Goal: Information Seeking & Learning: Learn about a topic

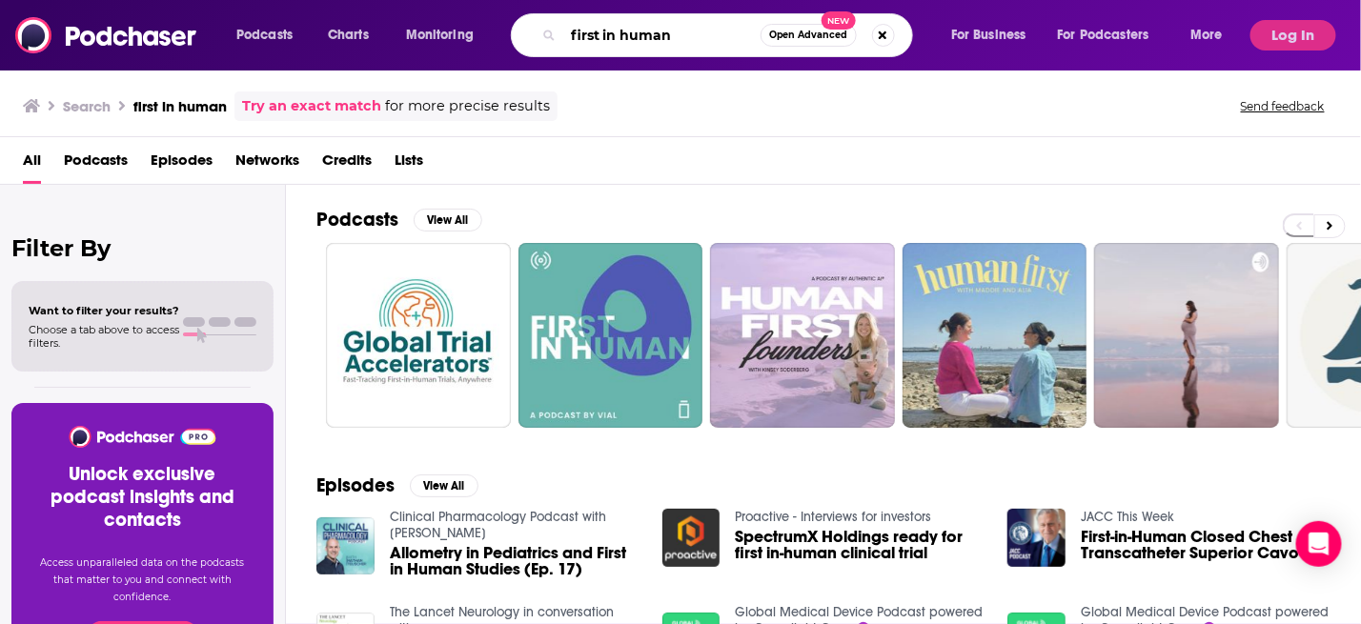
drag, startPoint x: 699, startPoint y: 35, endPoint x: 538, endPoint y: 38, distance: 160.1
click at [538, 38] on div "first in human Open Advanced New" at bounding box center [712, 35] width 402 height 44
type input "Xtalks life science podcast"
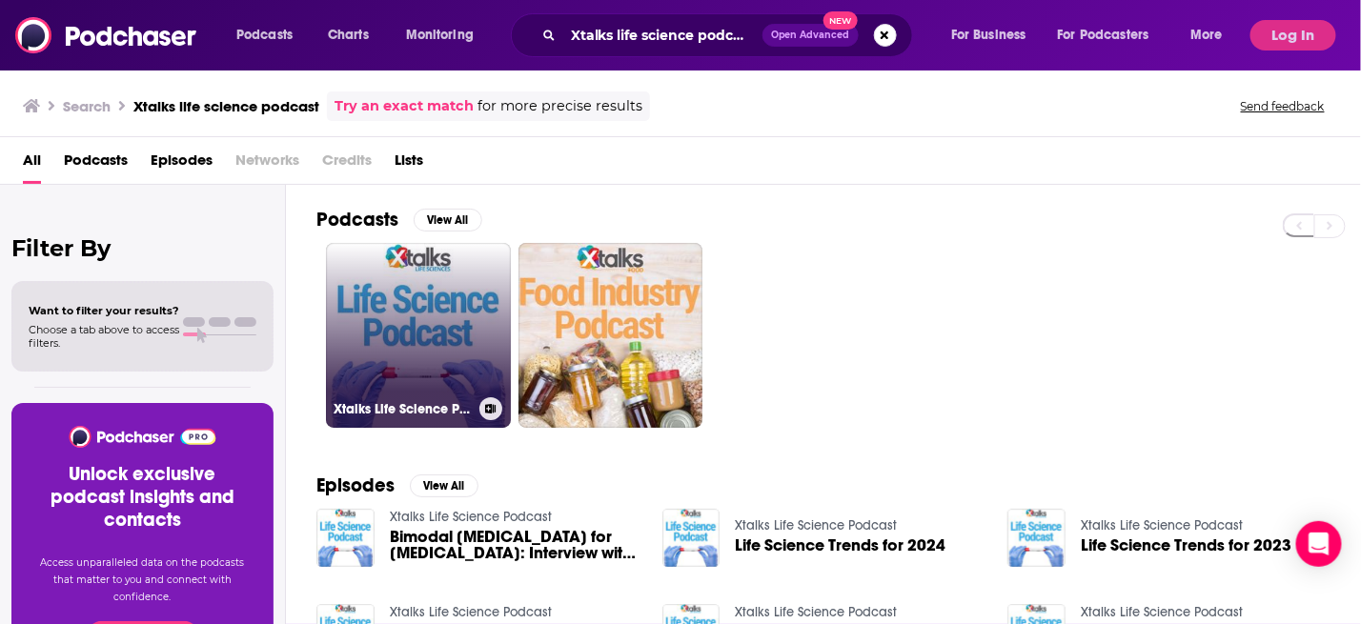
click at [404, 330] on link "Xtalks Life Science Podcast" at bounding box center [418, 335] width 185 height 185
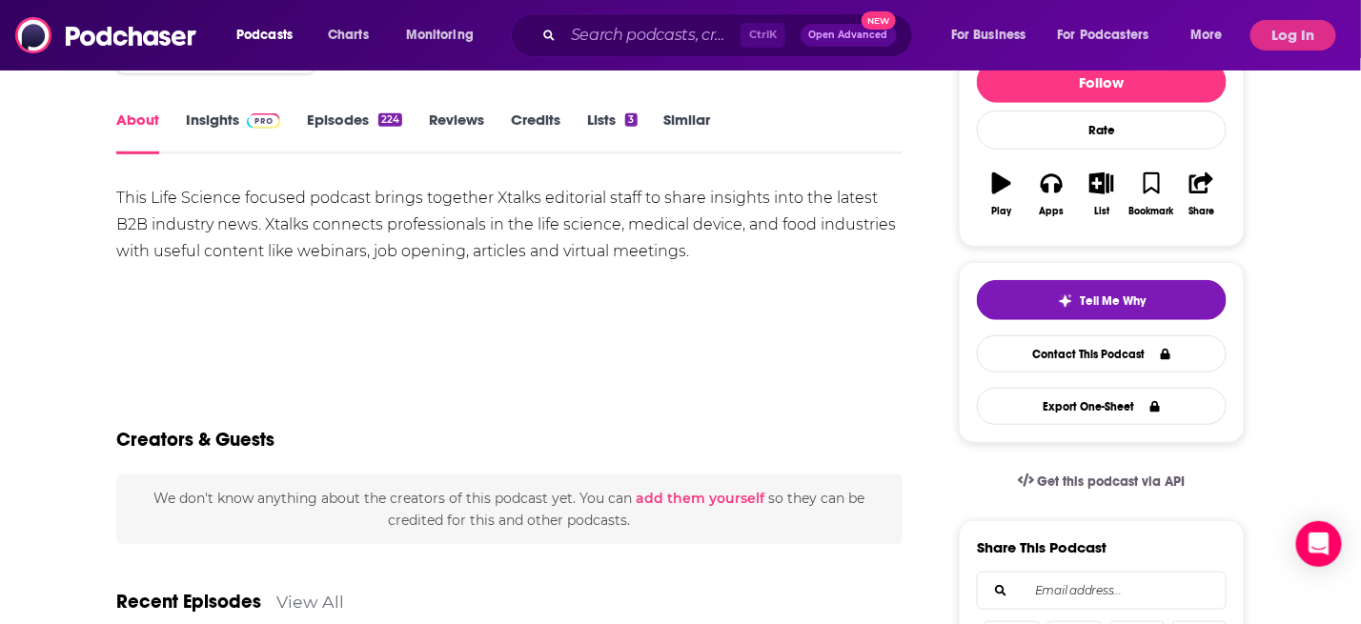
scroll to position [253, 0]
click at [233, 126] on link "Insights" at bounding box center [233, 132] width 94 height 44
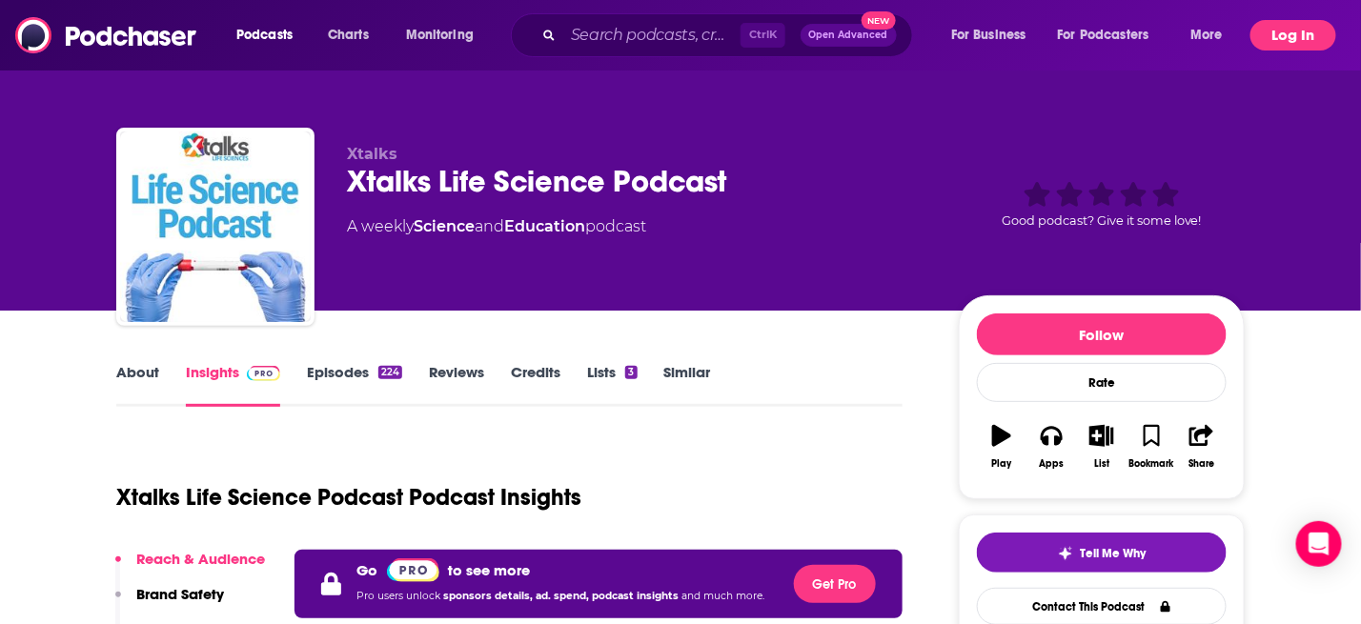
click at [1282, 25] on button "Log In" at bounding box center [1293, 35] width 86 height 30
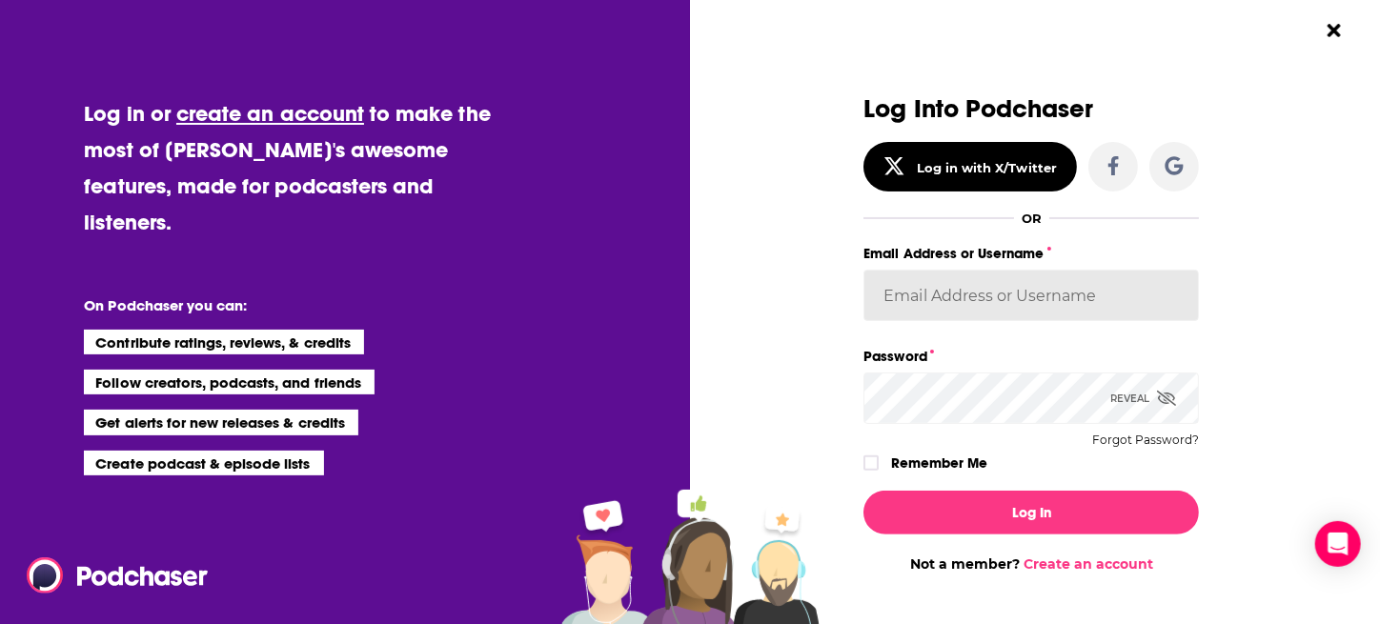
type input "rachellerussopr"
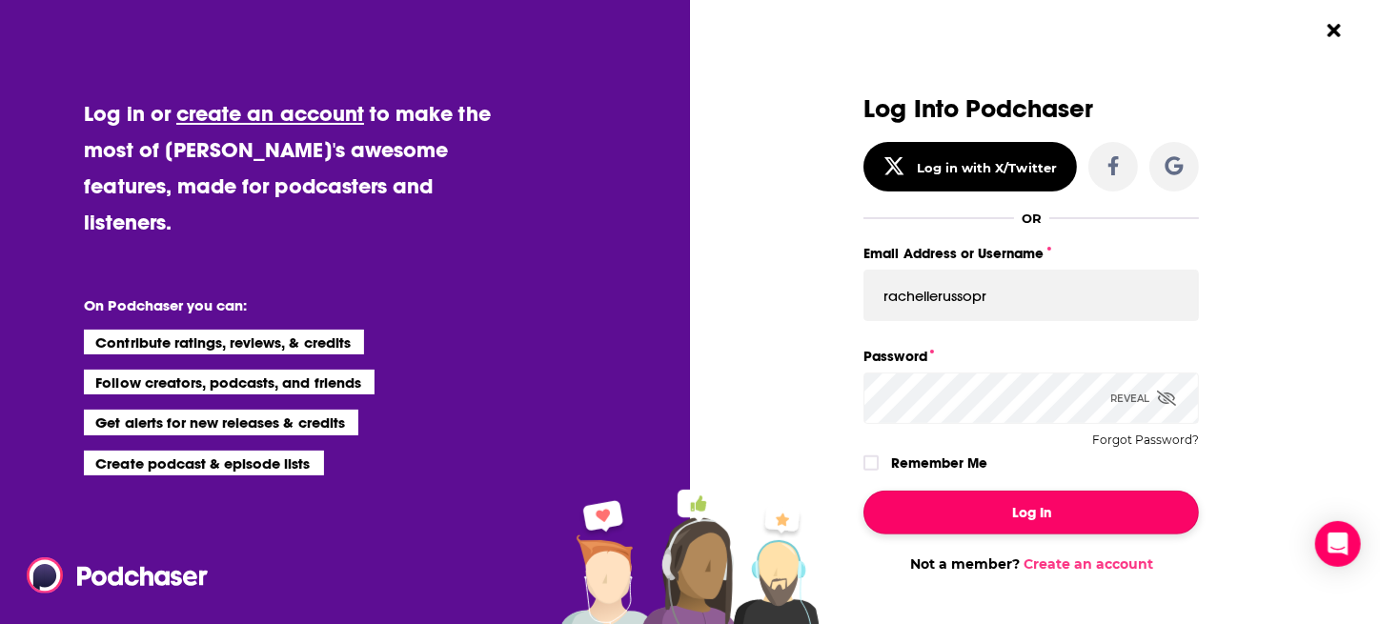
click at [943, 504] on button "Log In" at bounding box center [1030, 513] width 335 height 44
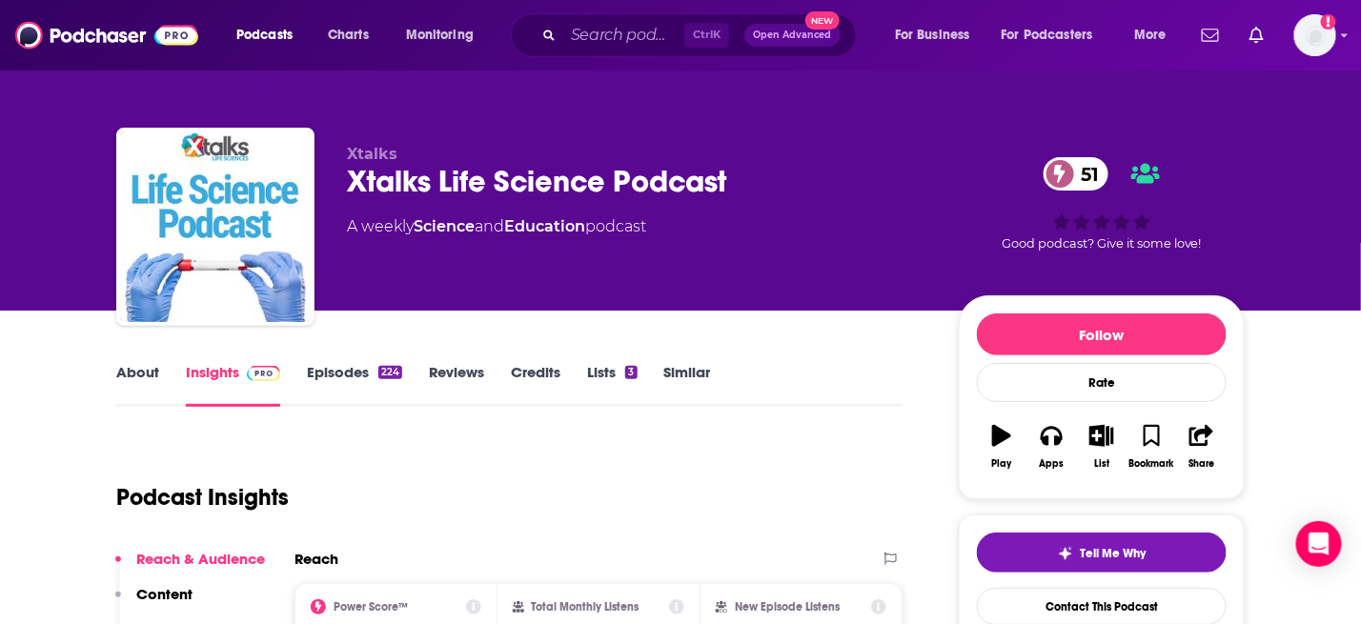
click at [334, 366] on link "Episodes 224" at bounding box center [354, 385] width 95 height 44
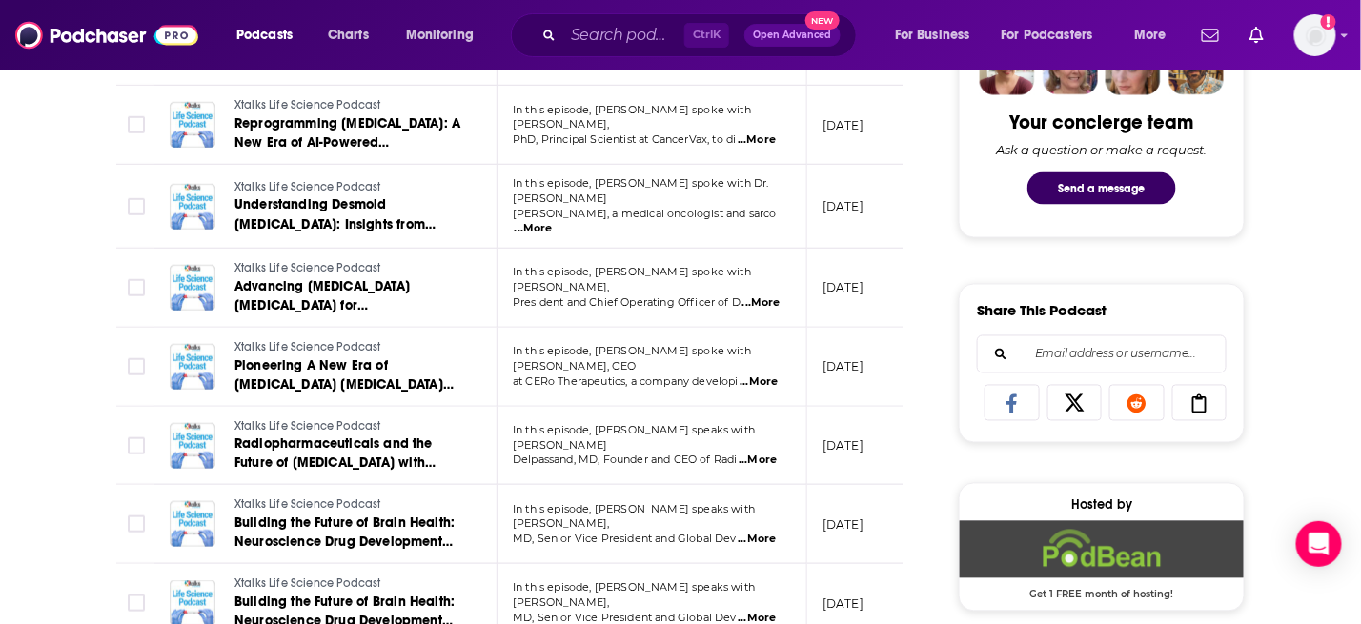
scroll to position [1016, 0]
